Goal: Download file/media

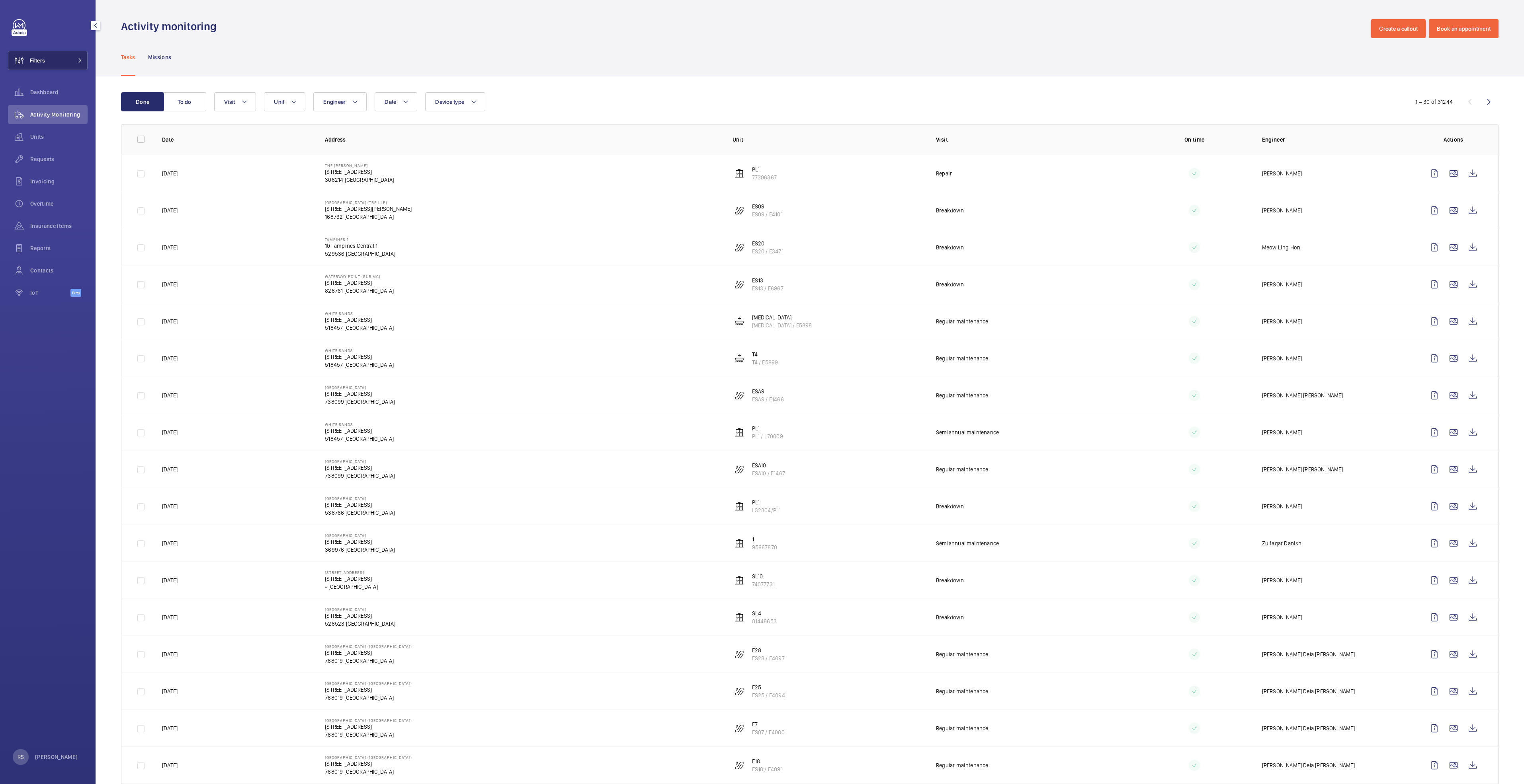
drag, startPoint x: 90, startPoint y: 61, endPoint x: 83, endPoint y: 61, distance: 7.0
click at [88, 61] on div "Filters Dashboard Activity Monitoring Units Requests Invoicing Overtime Insuran…" at bounding box center [48, 392] width 96 height 784
click at [71, 59] on button "Filters" at bounding box center [47, 60] width 80 height 19
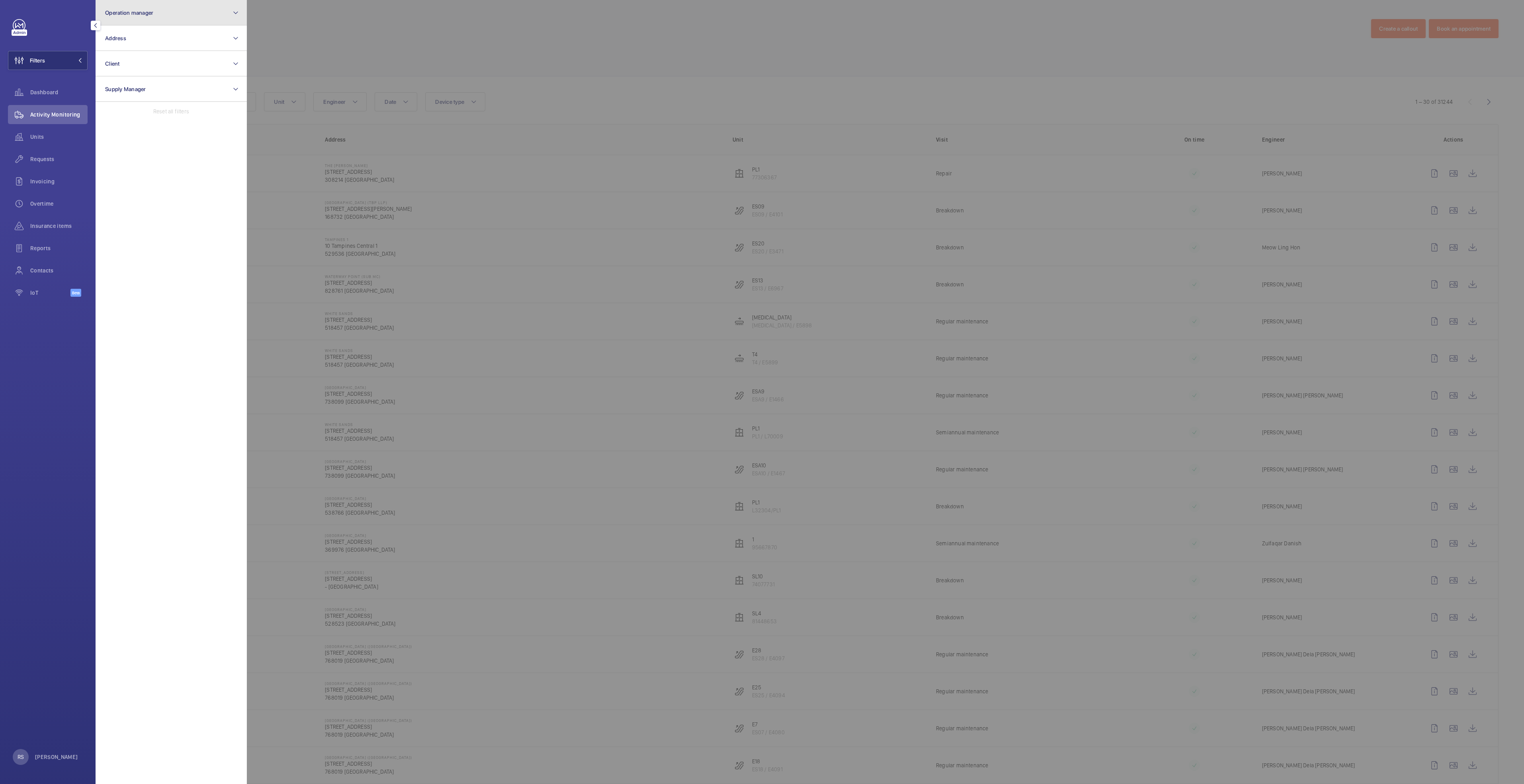
click at [163, 21] on button "Operation manager" at bounding box center [172, 12] width 151 height 25
click at [160, 85] on span "[PERSON_NAME]" at bounding box center [172, 83] width 109 height 8
click at [115, 85] on input "[PERSON_NAME]" at bounding box center [107, 83] width 16 height 16
checkbox input "true"
click at [358, 55] on div at bounding box center [1009, 392] width 1524 height 784
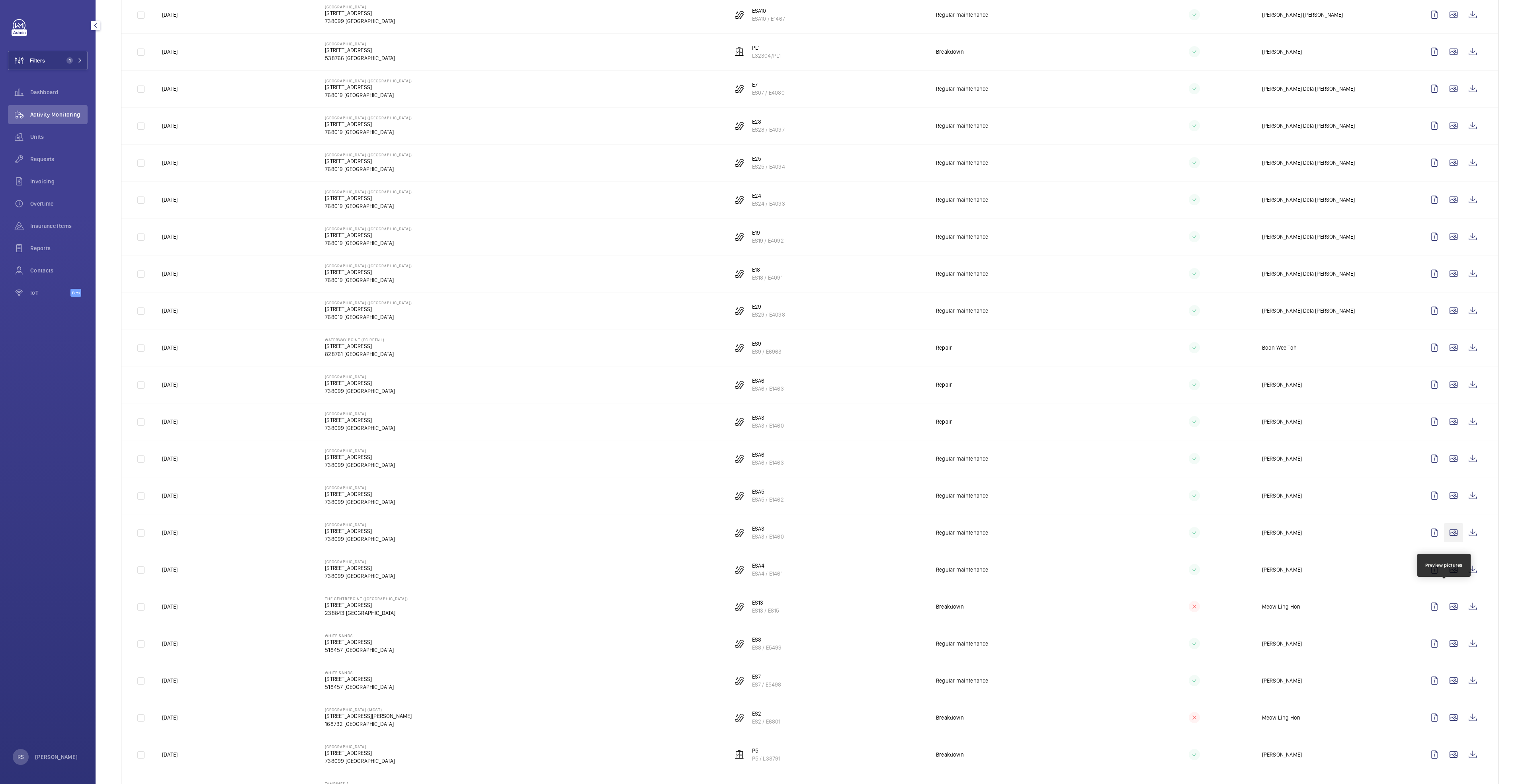
scroll to position [478, 0]
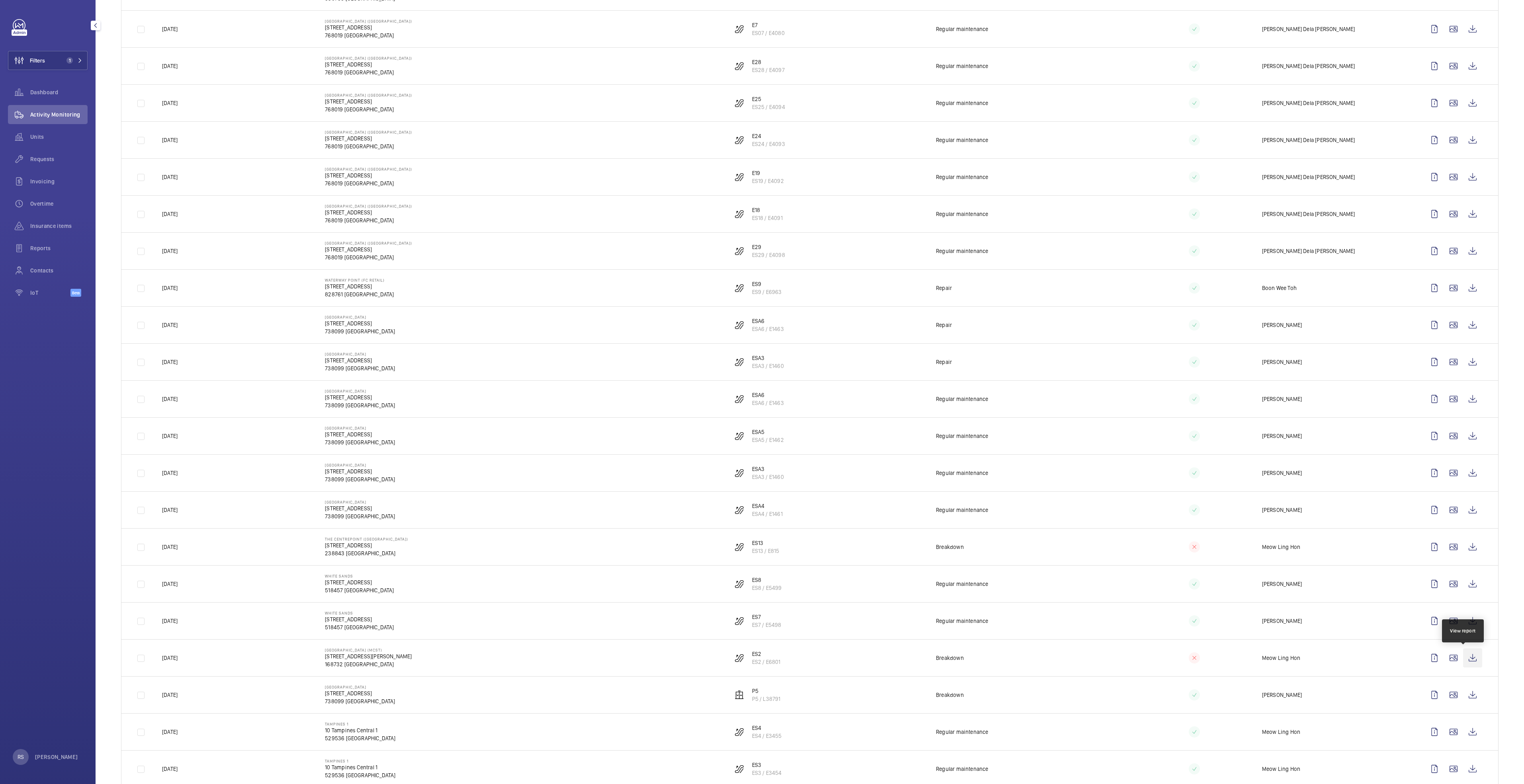
click at [1467, 655] on wm-front-icon-button at bounding box center [1473, 658] width 19 height 19
